Goal: Task Accomplishment & Management: Manage account settings

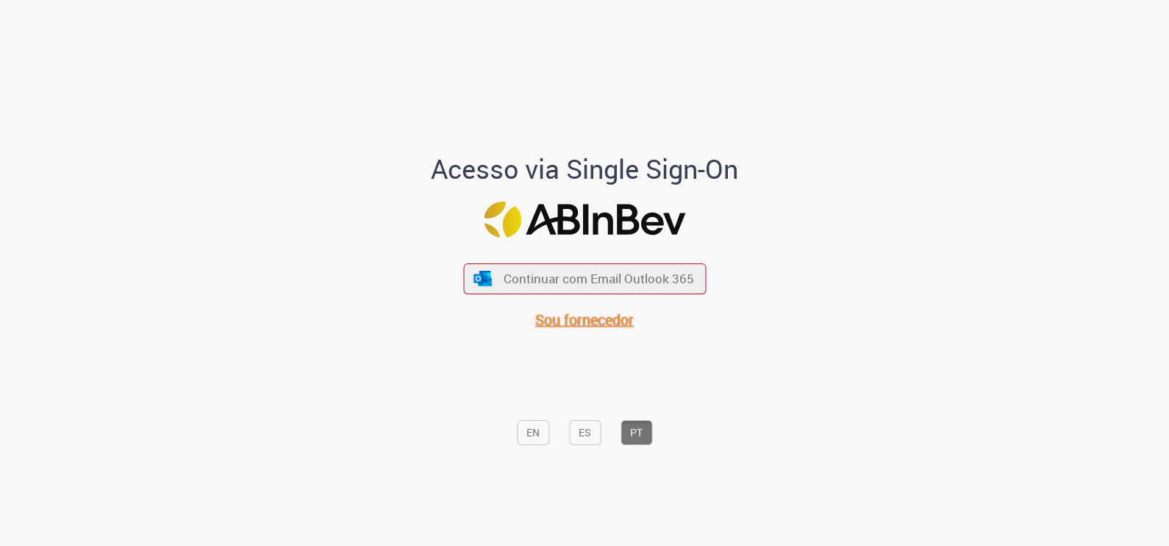
click at [572, 326] on span "Sou fornecedor" at bounding box center [584, 320] width 99 height 20
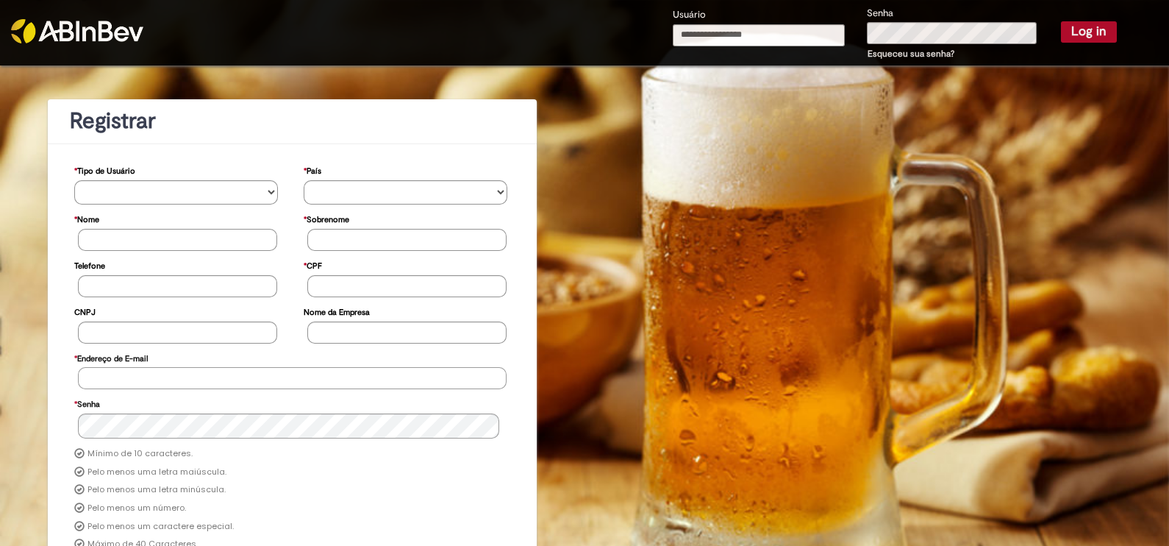
type input "**********"
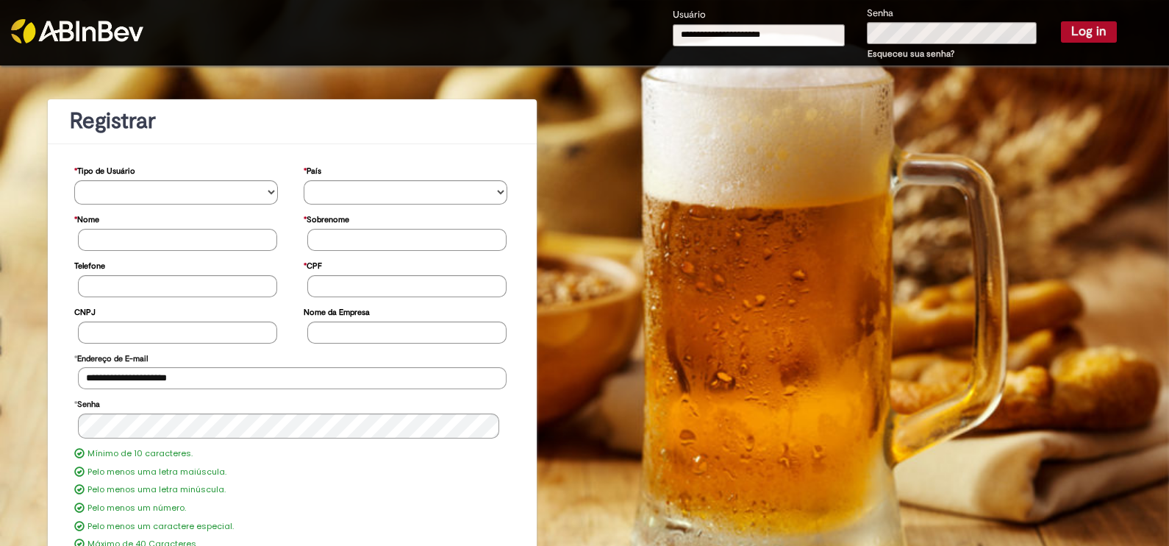
click at [1075, 32] on button "Log in" at bounding box center [1089, 31] width 56 height 21
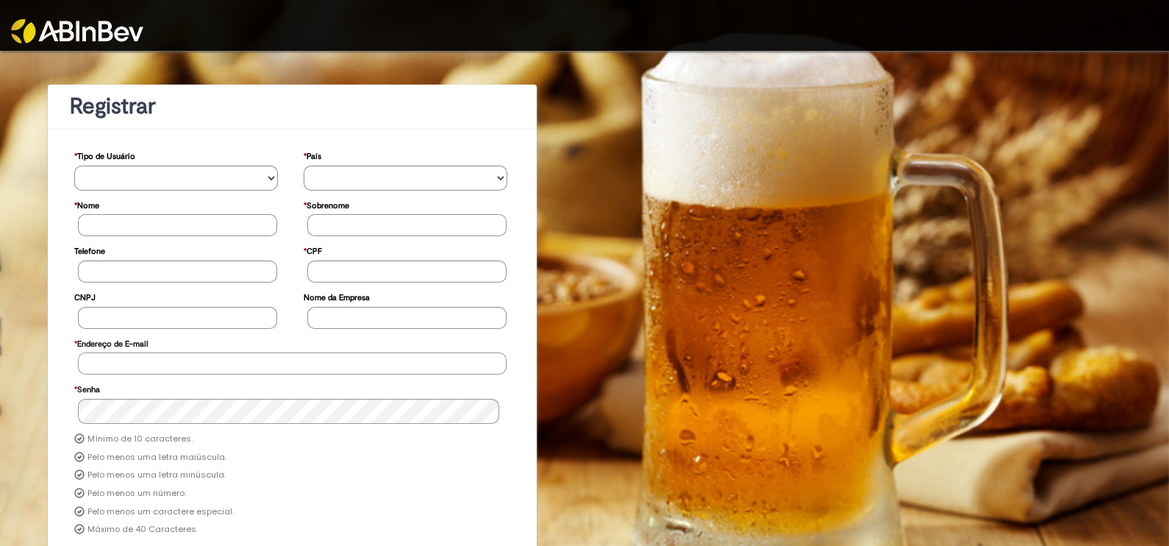
type input "**********"
click at [94, 33] on img at bounding box center [77, 31] width 132 height 24
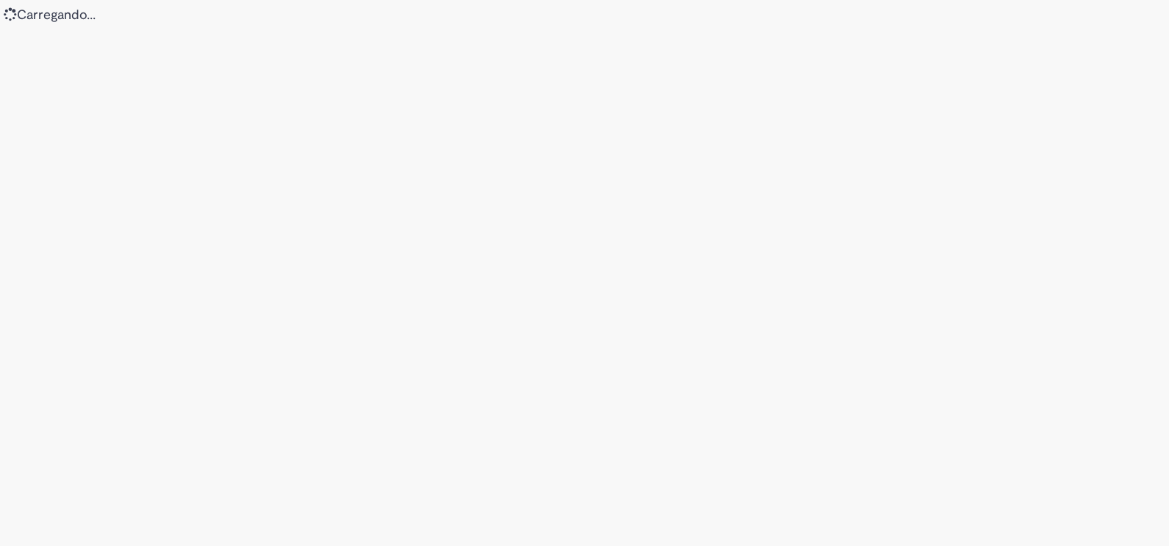
click at [753, 353] on section "Loading..." at bounding box center [584, 273] width 1169 height 546
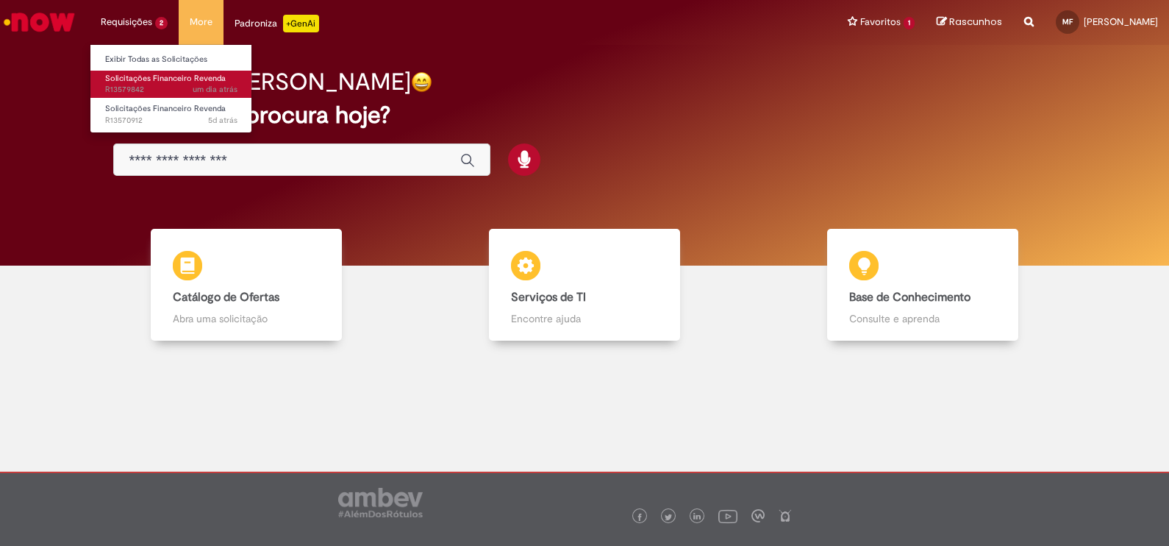
click at [157, 77] on span "Solicitações Financeiro Revenda" at bounding box center [165, 78] width 121 height 11
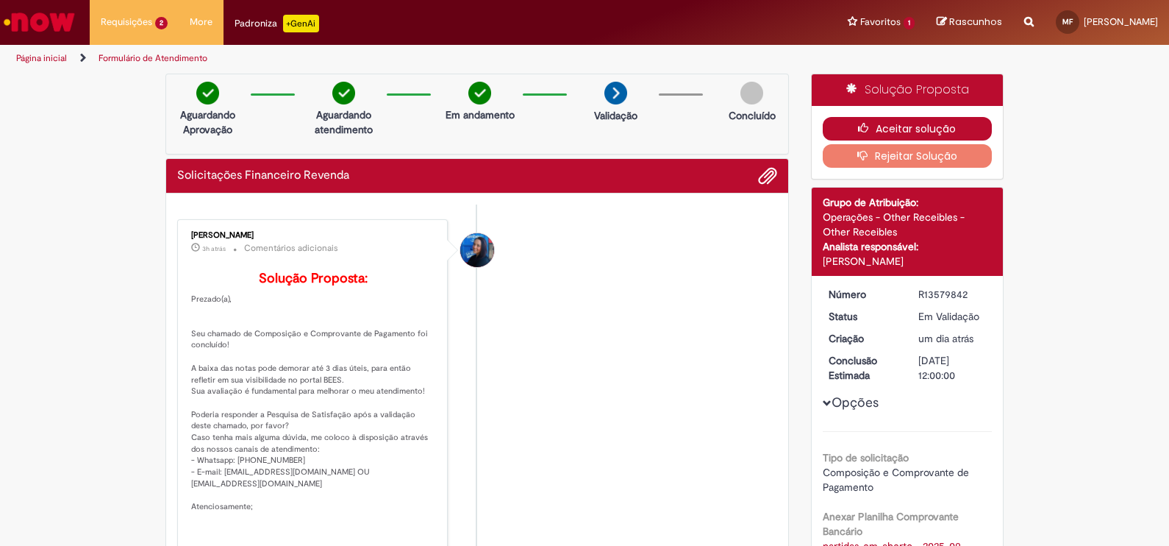
click at [900, 123] on button "Aceitar solução" at bounding box center [908, 129] width 170 height 24
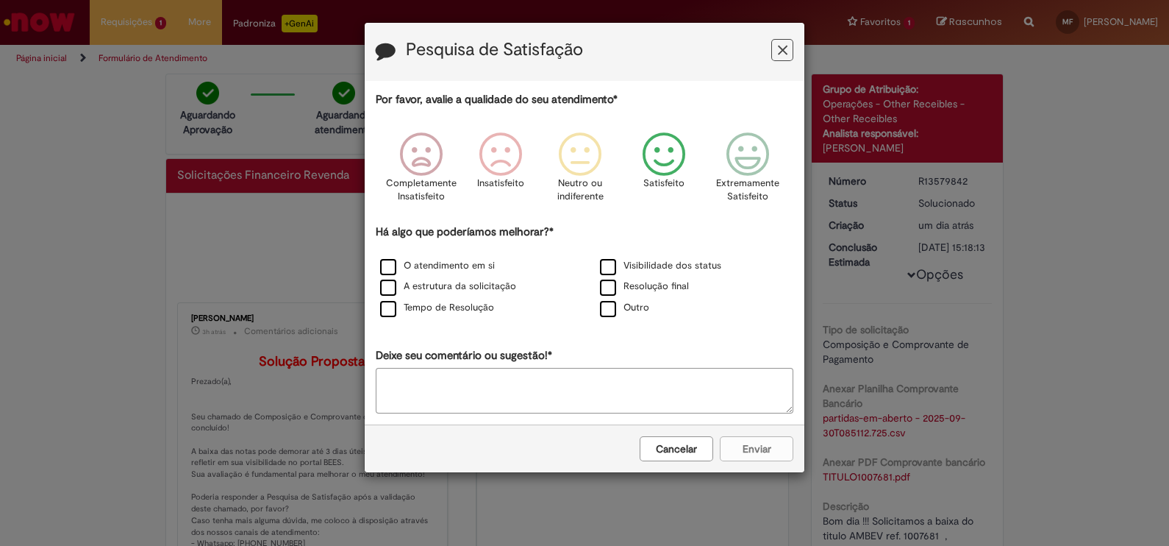
click at [660, 158] on icon "Feedback" at bounding box center [664, 154] width 55 height 44
click at [383, 307] on label "Tempo de Resolução" at bounding box center [437, 308] width 114 height 14
click at [758, 452] on button "Enviar" at bounding box center [757, 448] width 74 height 25
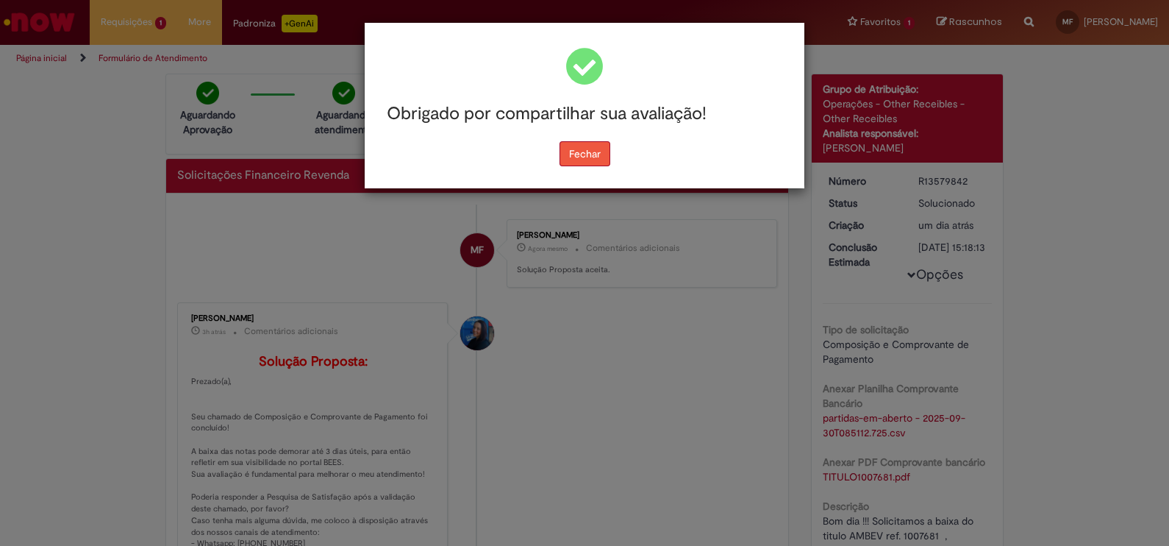
click at [589, 155] on button "Fechar" at bounding box center [585, 153] width 51 height 25
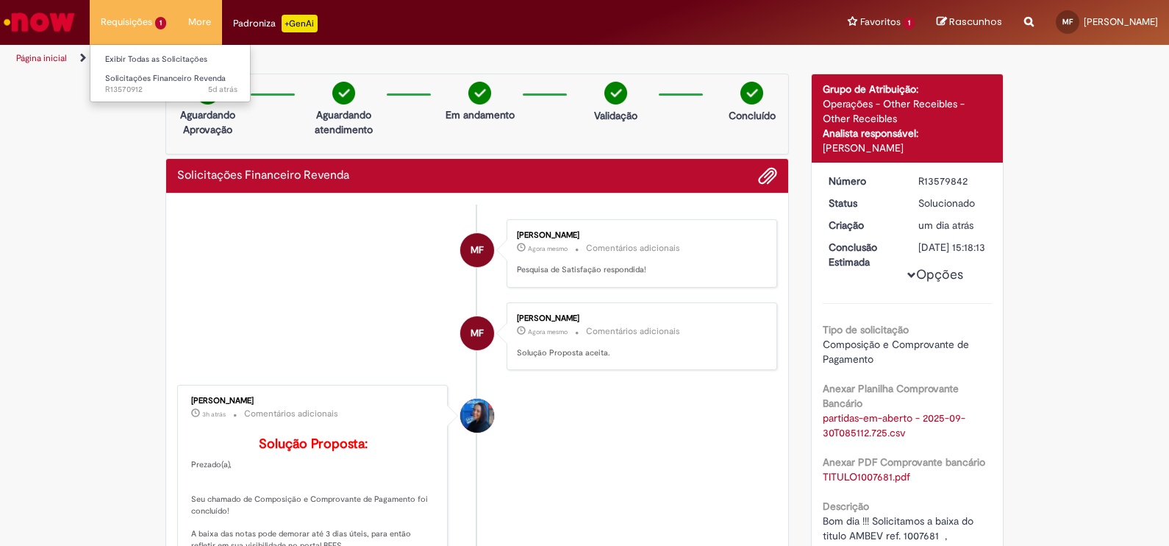
click at [127, 29] on li "Requisições 1 Exibir Todas as Solicitações Solicitações Financeiro Revenda 5d a…" at bounding box center [134, 22] width 88 height 44
click at [129, 21] on li "Requisições 1 Exibir Todas as Solicitações Solicitações Financeiro Revenda 5d a…" at bounding box center [134, 22] width 88 height 44
click at [146, 82] on span "Solicitações Financeiro Revenda" at bounding box center [165, 78] width 121 height 11
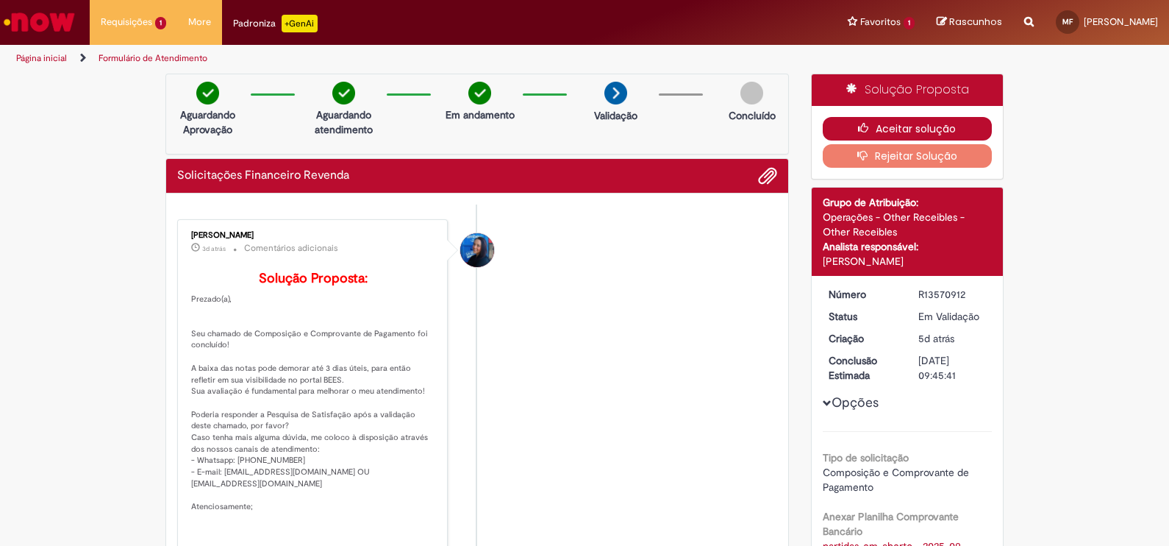
click at [915, 127] on button "Aceitar solução" at bounding box center [908, 129] width 170 height 24
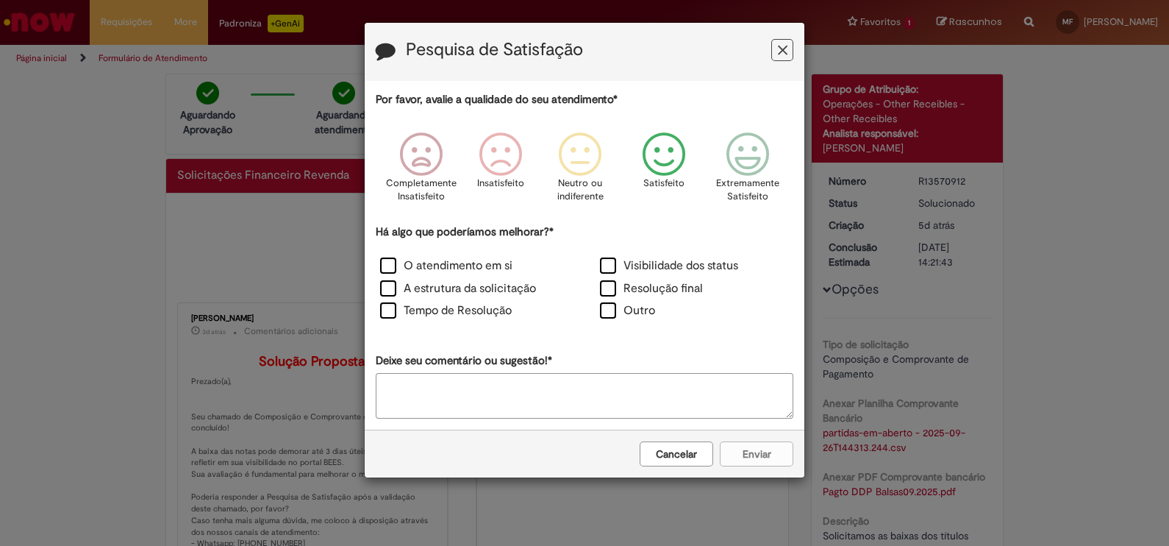
click at [671, 157] on icon "Feedback" at bounding box center [664, 154] width 55 height 44
click at [393, 317] on label "Tempo de Resolução" at bounding box center [446, 310] width 132 height 17
click at [765, 456] on button "Enviar" at bounding box center [757, 453] width 74 height 25
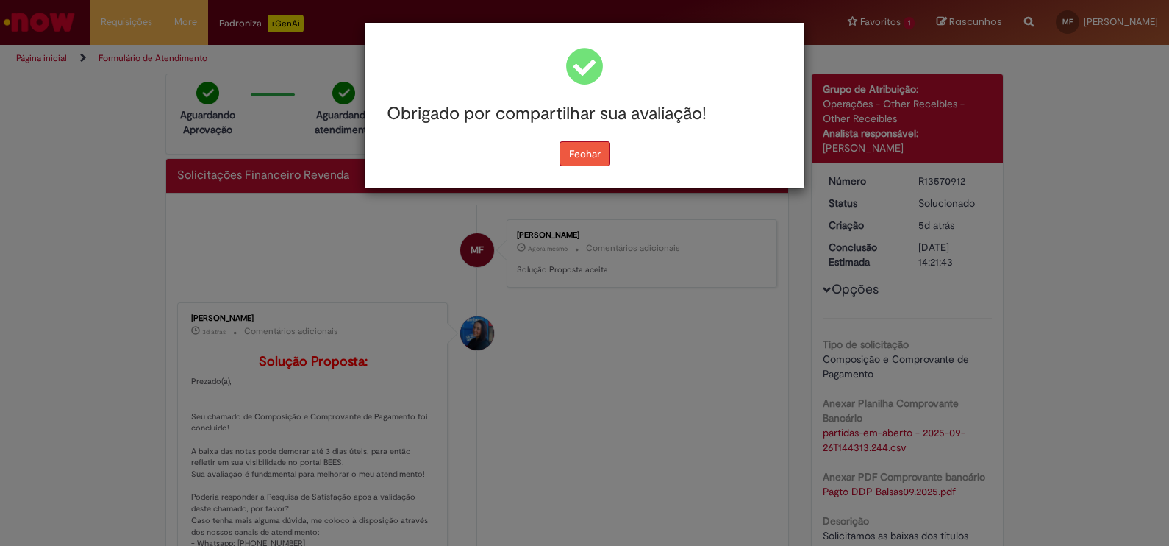
click at [597, 147] on button "Fechar" at bounding box center [585, 153] width 51 height 25
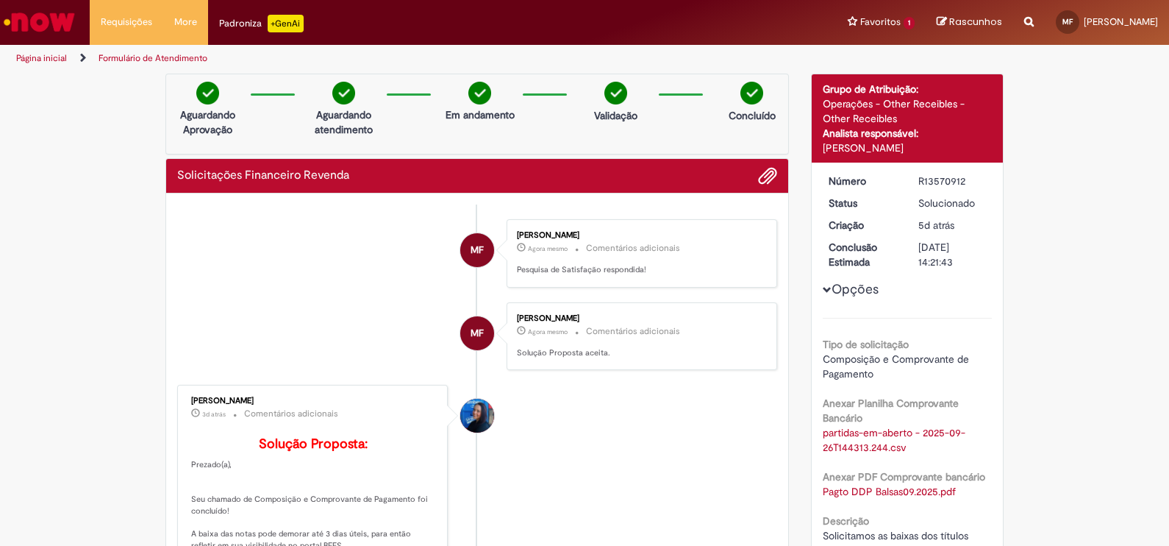
click at [44, 22] on img "Ir para a Homepage" at bounding box center [39, 21] width 76 height 29
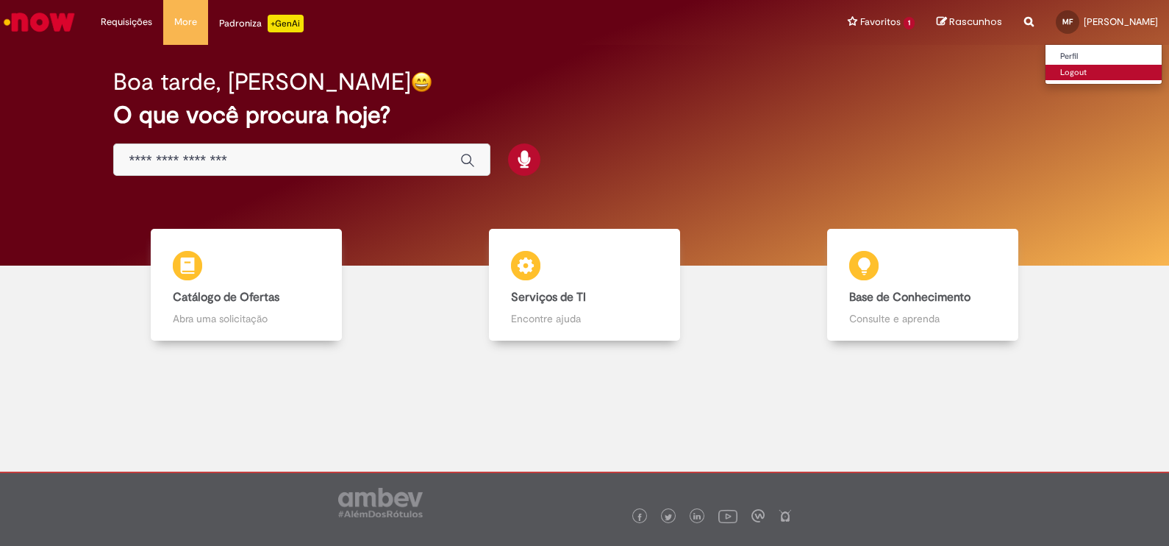
click at [1104, 71] on link "Logout" at bounding box center [1104, 73] width 116 height 16
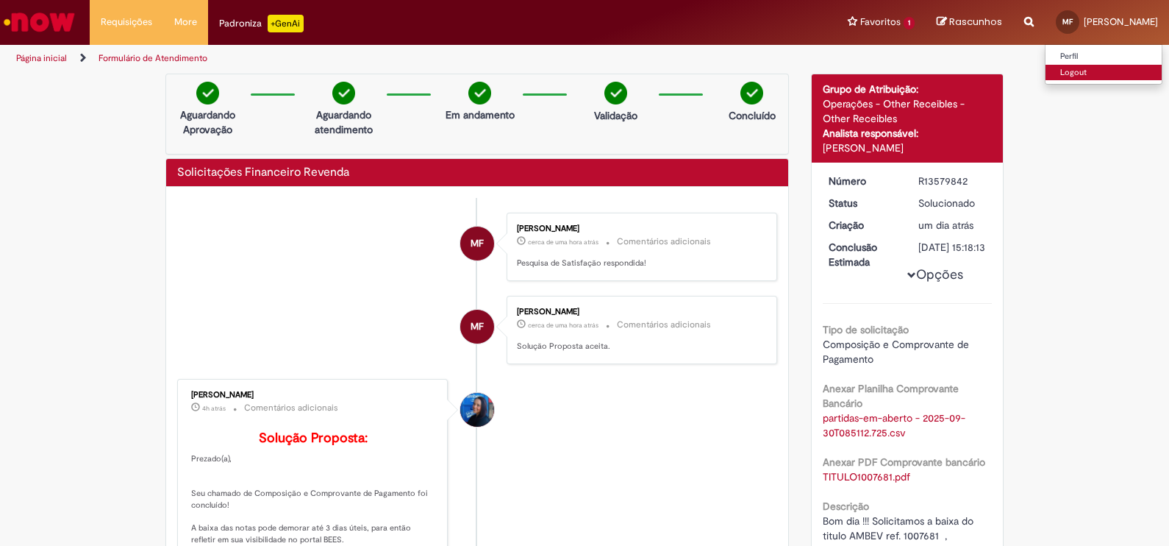
click at [1112, 68] on link "Logout" at bounding box center [1104, 73] width 116 height 16
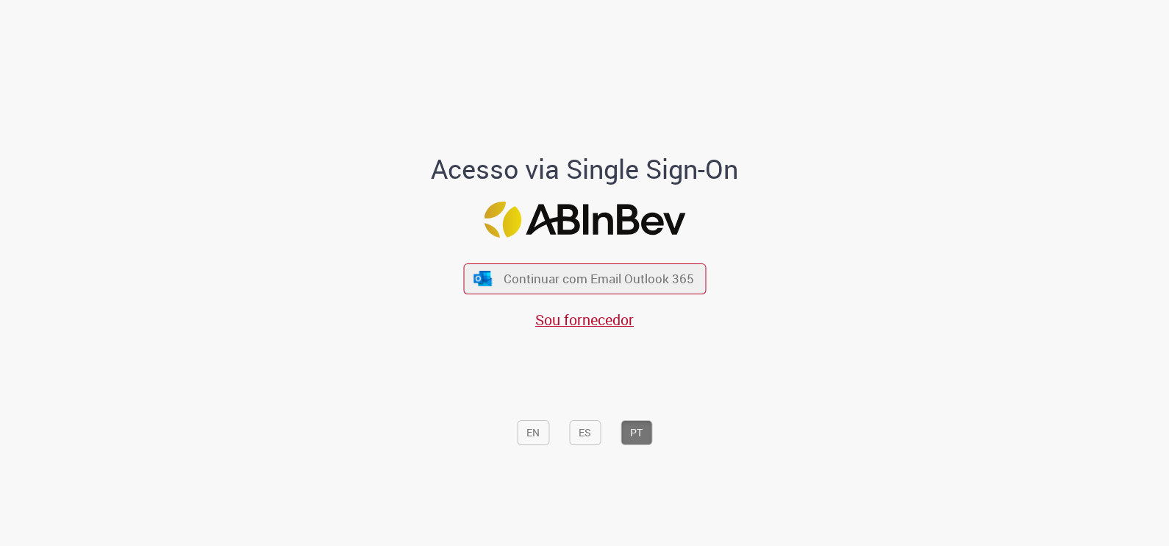
click at [1104, 71] on div "Acesso via Single Sign-On Continuar com Email Outlook 365 Sou fornecedor EN ES …" at bounding box center [584, 277] width 1169 height 541
click at [1146, 68] on div "Acesso via Single Sign-On Continuar com Email Outlook 365 Sou fornecedor EN ES …" at bounding box center [584, 277] width 1169 height 541
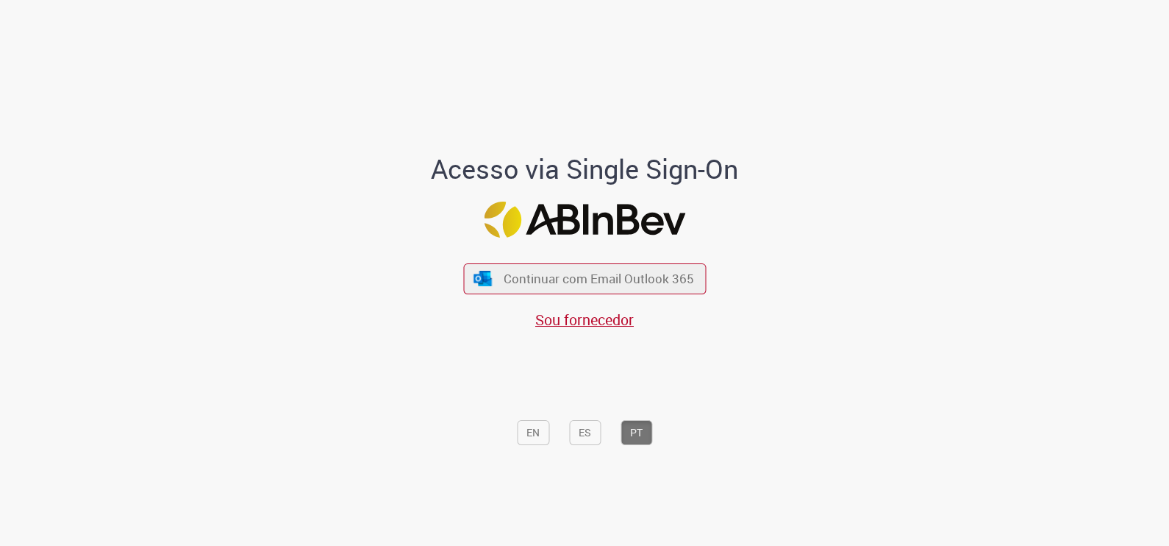
click at [1146, 68] on div "Acesso via Single Sign-On Continuar com Email Outlook 365 Sou fornecedor EN ES …" at bounding box center [584, 277] width 1169 height 541
click at [1153, 68] on div "Acesso via Single Sign-On Continuar com Email Outlook 365 Sou fornecedor EN ES …" at bounding box center [584, 277] width 1169 height 541
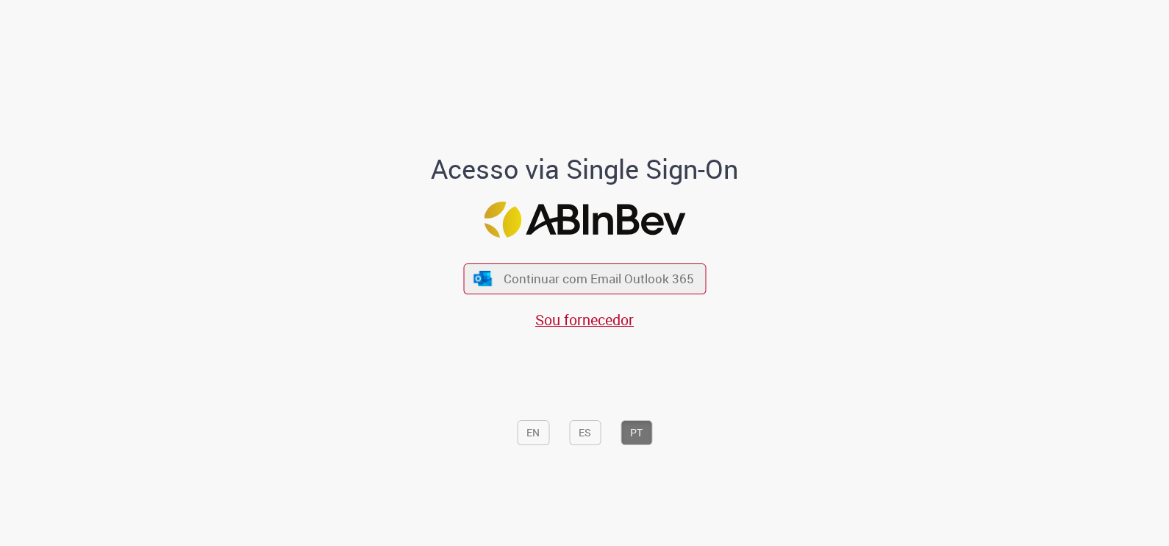
click at [830, 248] on div "Acesso via Single Sign-On Continuar com Email Outlook 365 Sou fornecedor EN ES …" at bounding box center [584, 278] width 861 height 541
